Goal: Information Seeking & Learning: Learn about a topic

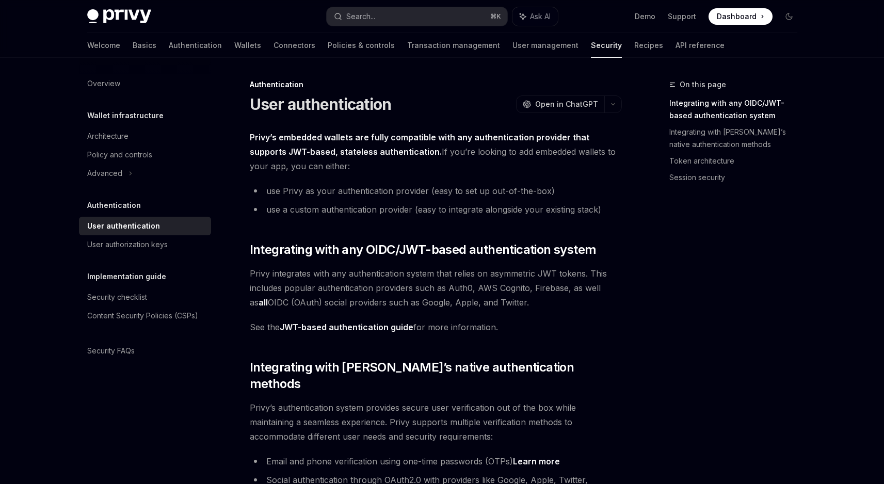
scroll to position [756, 0]
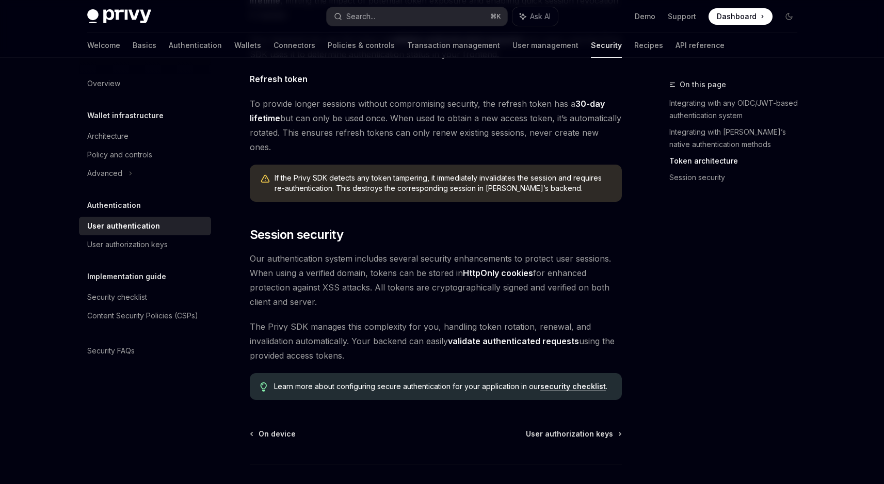
click at [560, 382] on link "security checklist" at bounding box center [573, 386] width 66 height 9
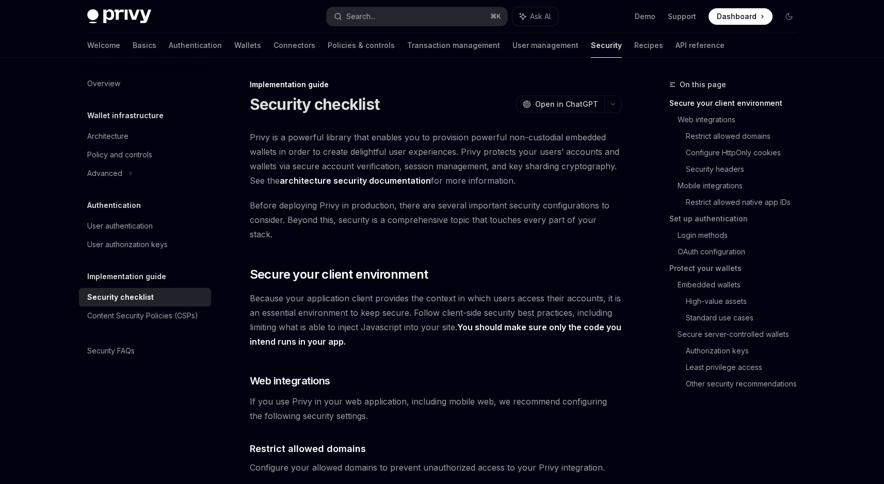
type textarea "*"
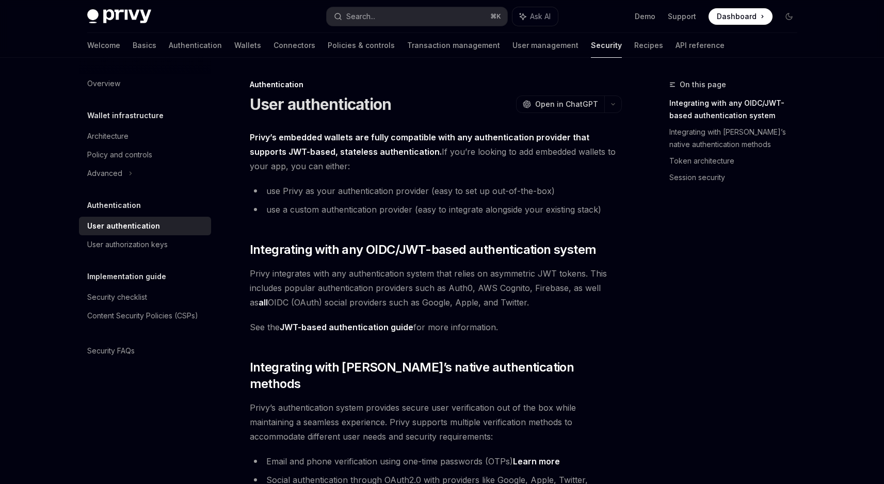
scroll to position [21, 0]
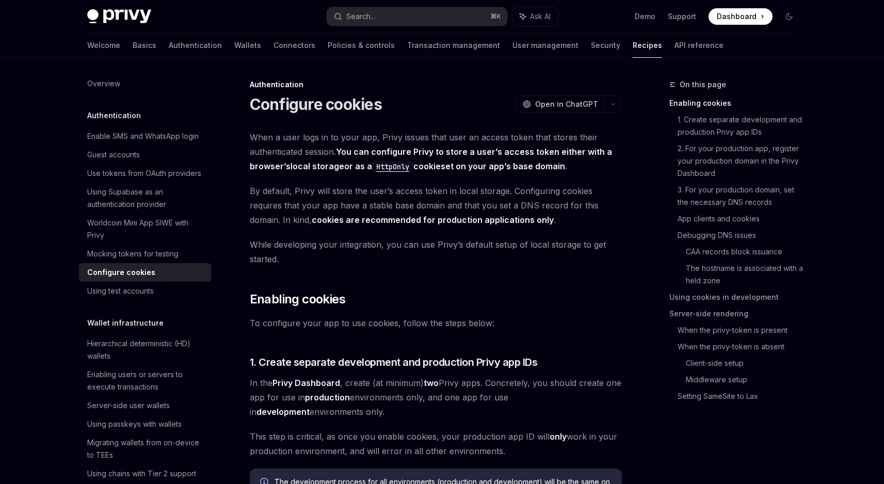
click at [392, 166] on code "HttpOnly" at bounding box center [392, 166] width 41 height 11
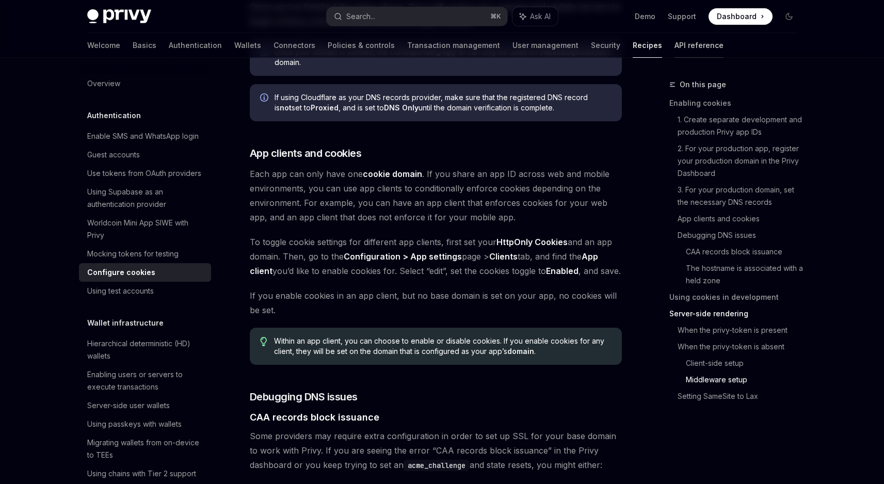
scroll to position [3581, 0]
